Goal: Information Seeking & Learning: Learn about a topic

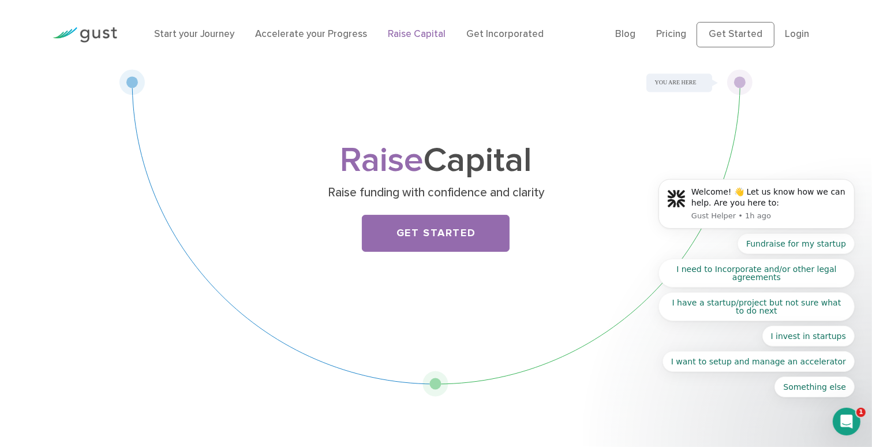
click at [670, 38] on body "Welcome! 👋 Let us know how we can help. Are you here to: Gust Helper • 1h ago F…" at bounding box center [756, 208] width 222 height 406
click at [671, 33] on body "Welcome! 👋 Let us know how we can help. Are you here to: Gust Helper • 1h ago F…" at bounding box center [756, 208] width 222 height 406
click at [664, 36] on body "Welcome! 👋 Let us know how we can help. Are you here to: Gust Helper • 1h ago F…" at bounding box center [756, 208] width 222 height 406
drag, startPoint x: 664, startPoint y: 36, endPoint x: 709, endPoint y: 94, distance: 73.7
click at [709, 94] on body "Welcome! 👋 Let us know how we can help. Are you here to: Gust Helper • 1h ago F…" at bounding box center [756, 208] width 222 height 406
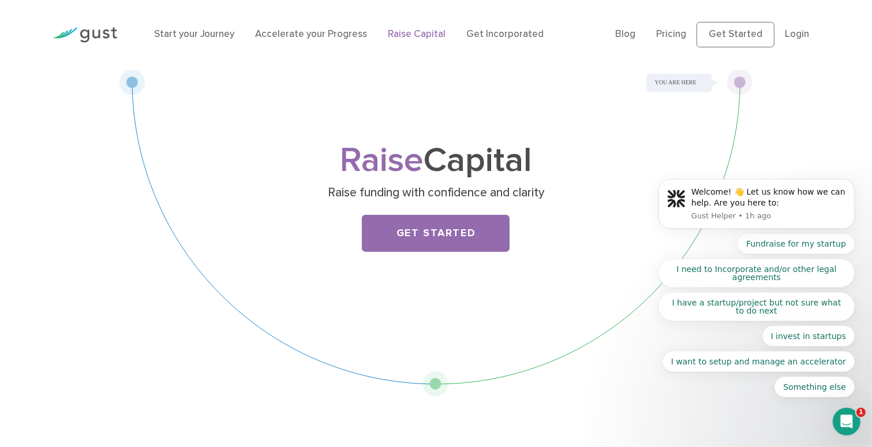
click at [722, 84] on body "Welcome! 👋 Let us know how we can help. Are you here to: Gust Helper • 1h ago F…" at bounding box center [756, 208] width 222 height 406
click at [728, 83] on body "Welcome! 👋 Let us know how we can help. Are you here to: Gust Helper • 1h ago F…" at bounding box center [756, 208] width 222 height 406
click at [666, 34] on body "Welcome! 👋 Let us know how we can help. Are you here to: Gust Helper • 1h ago F…" at bounding box center [756, 208] width 222 height 406
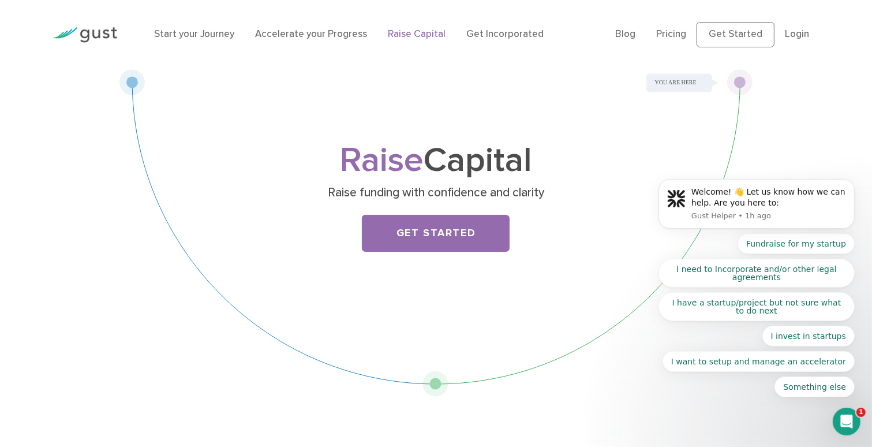
click at [749, 35] on body "Welcome! 👋 Let us know how we can help. Are you here to: Gust Helper • 1h ago F…" at bounding box center [756, 208] width 222 height 406
click at [693, 22] on body "Welcome! 👋 Let us know how we can help. Are you here to: Gust Helper • 1h ago F…" at bounding box center [756, 208] width 222 height 406
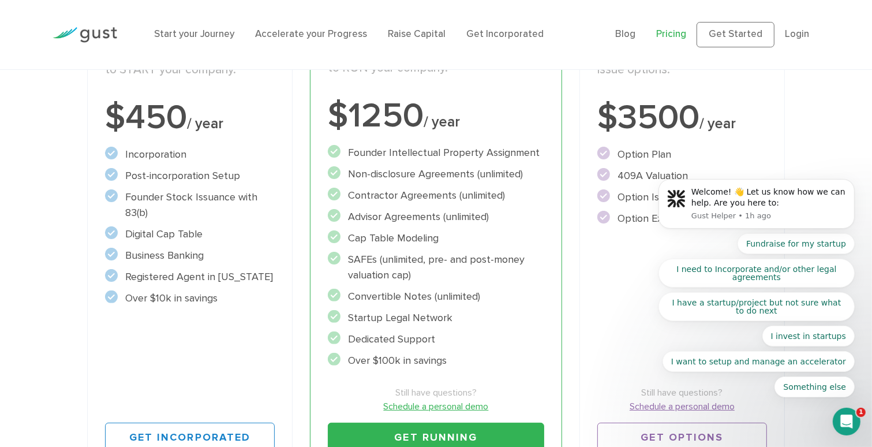
scroll to position [264, 0]
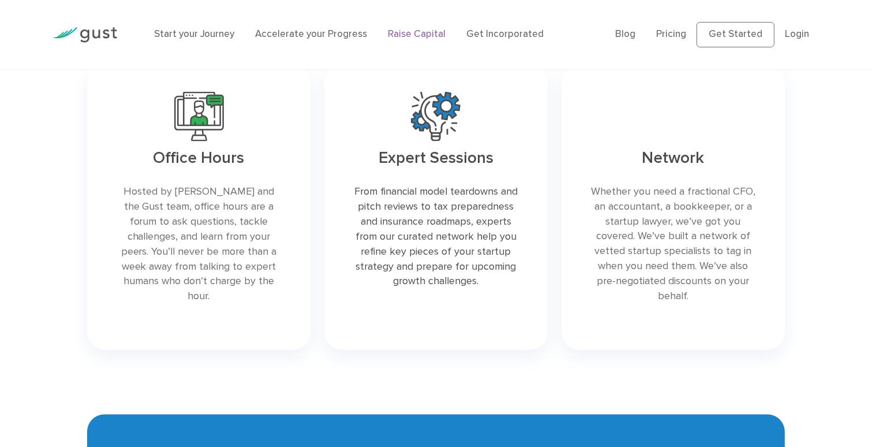
scroll to position [1586, 0]
